Goal: Navigation & Orientation: Find specific page/section

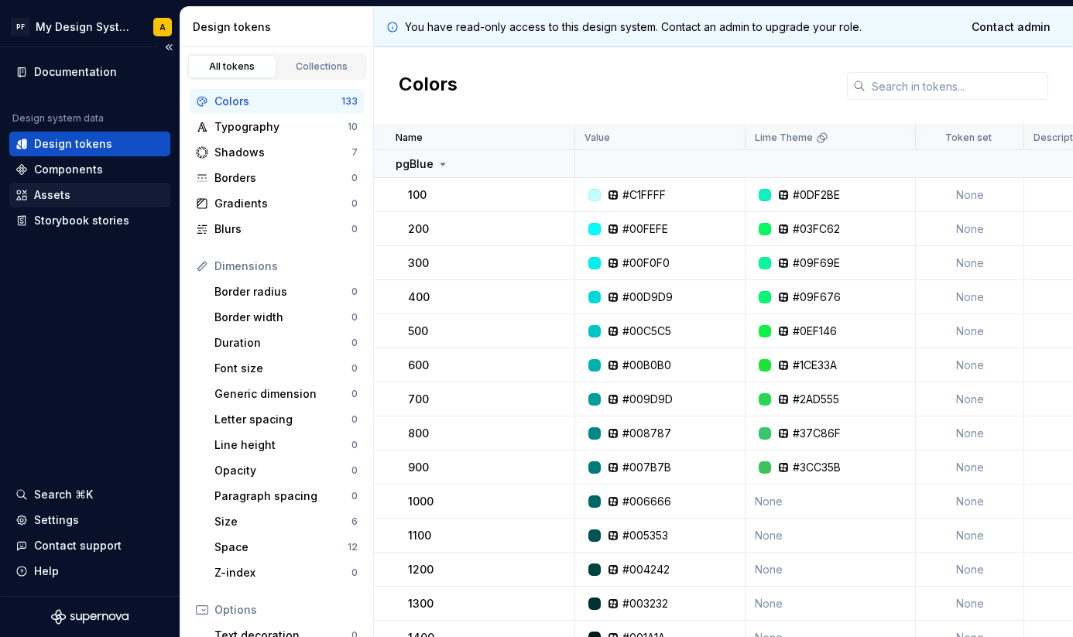
click at [91, 190] on div "Assets" at bounding box center [89, 194] width 149 height 15
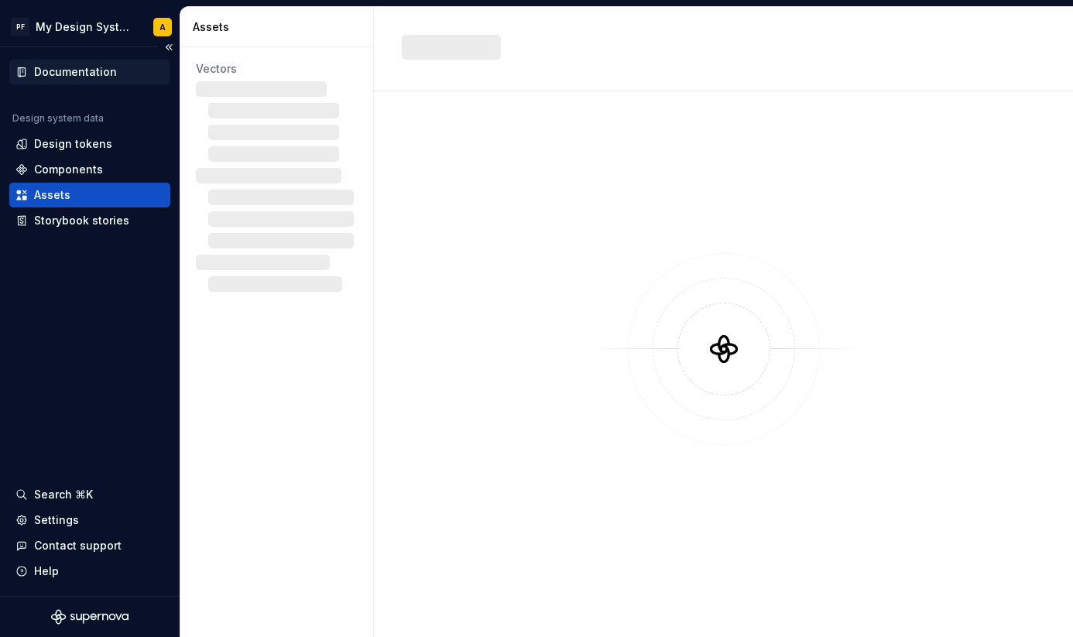
click at [74, 70] on div "Documentation" at bounding box center [75, 71] width 83 height 15
